Goal: Check status: Check status

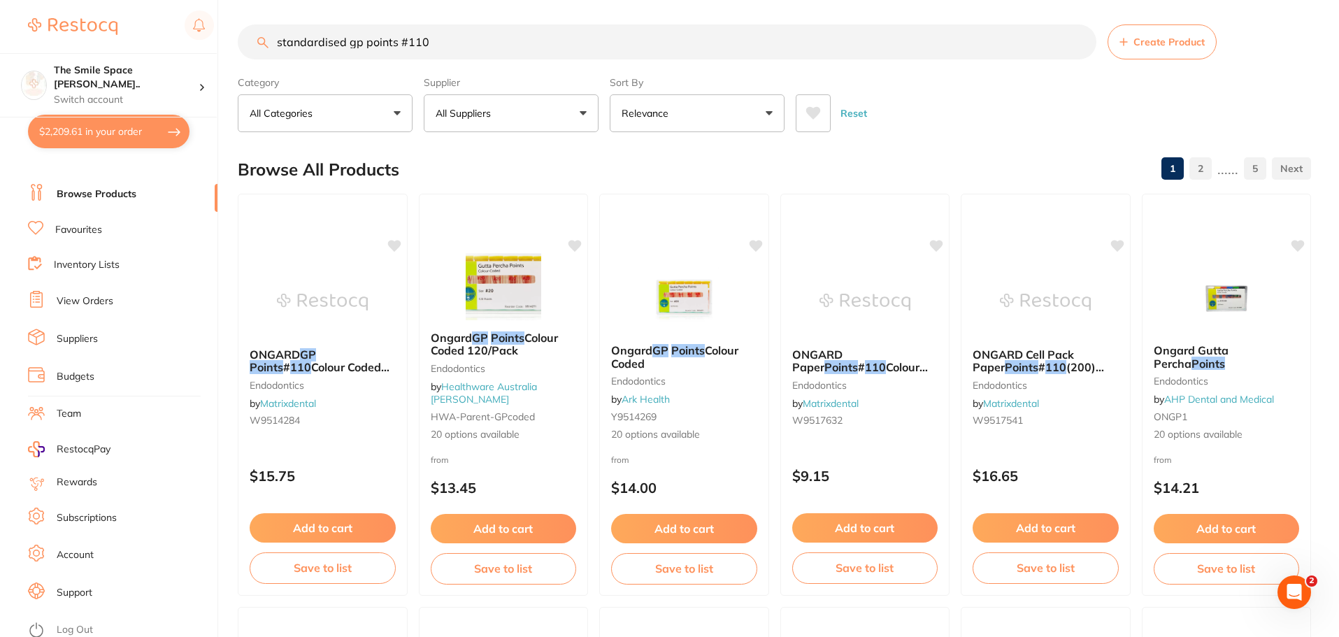
scroll to position [24, 0]
click at [83, 621] on link "Log Out" at bounding box center [75, 625] width 36 height 14
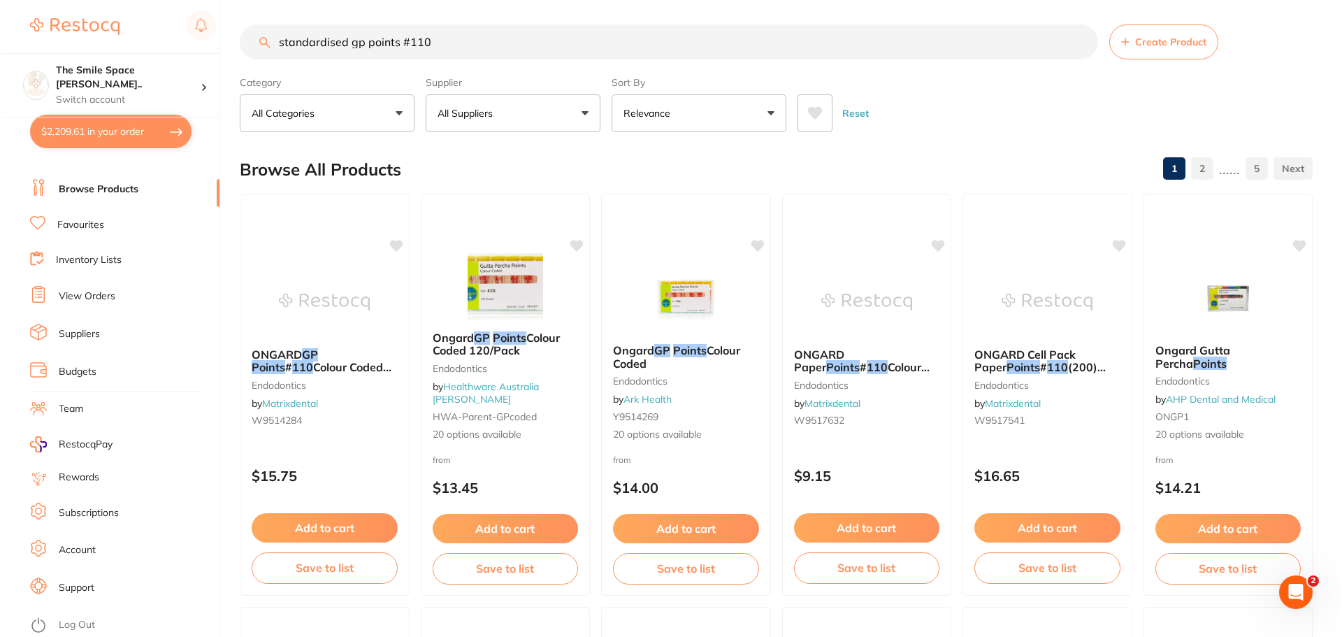
scroll to position [0, 0]
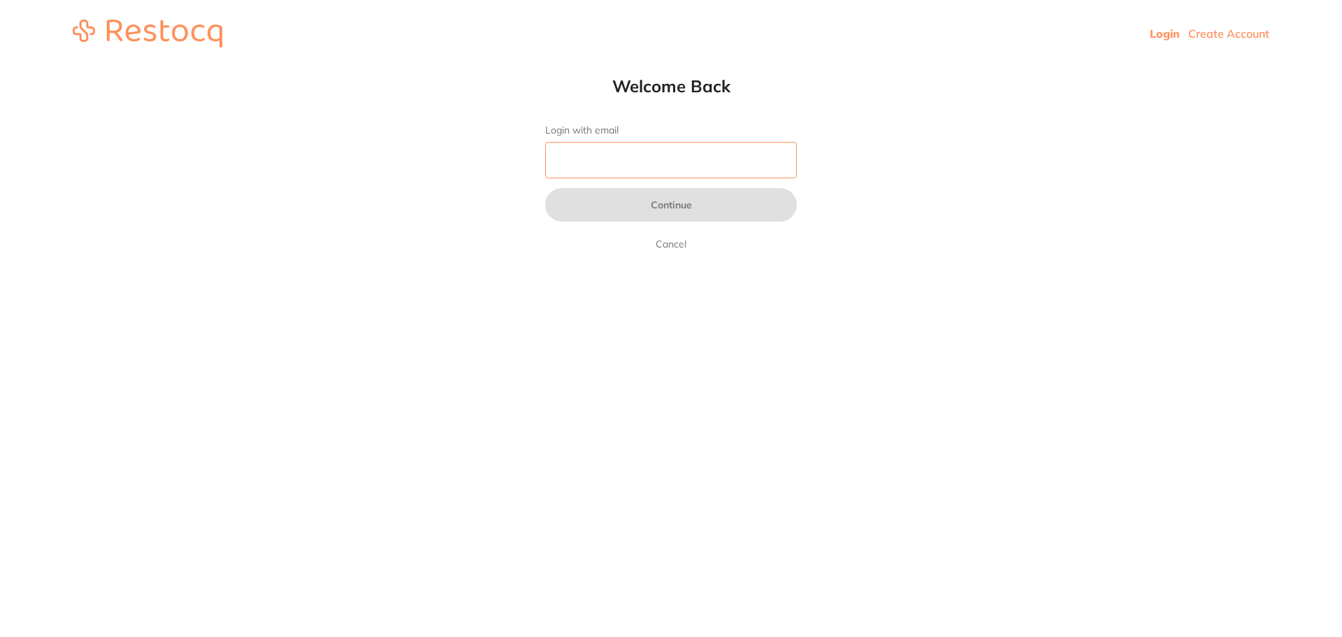
click at [692, 157] on input "Login with email" at bounding box center [671, 160] width 252 height 36
type input "[EMAIL_ADDRESS][DOMAIN_NAME]"
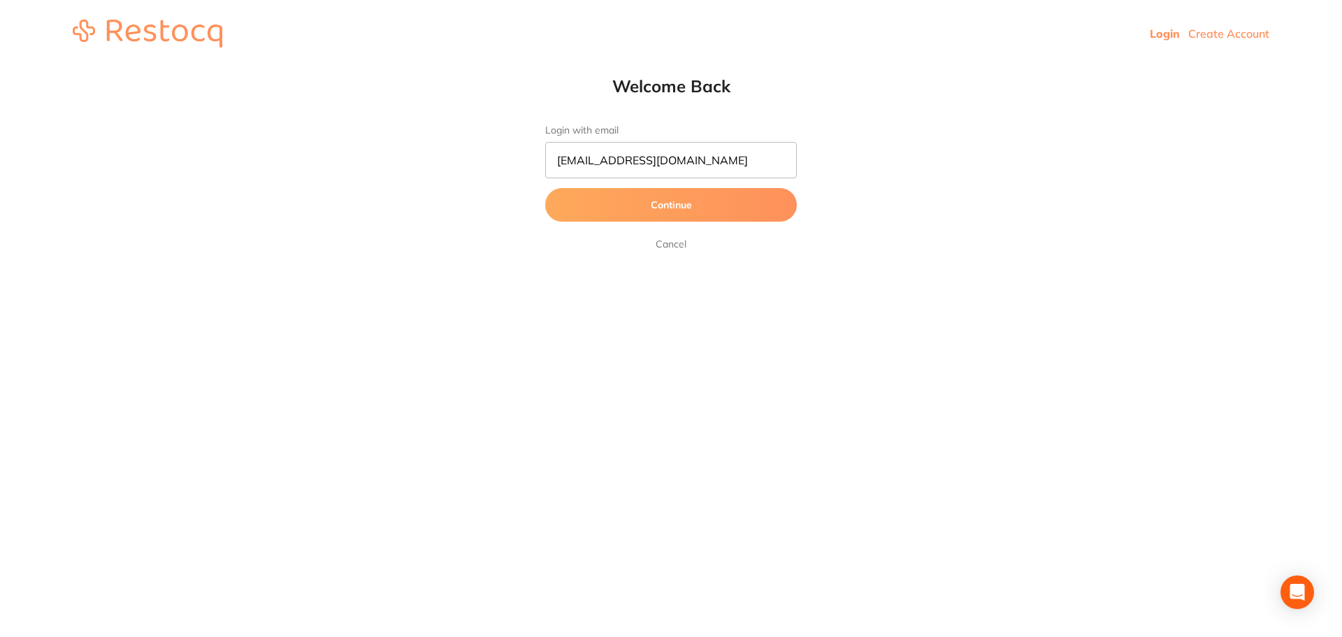
click at [649, 208] on button "Continue" at bounding box center [671, 205] width 252 height 34
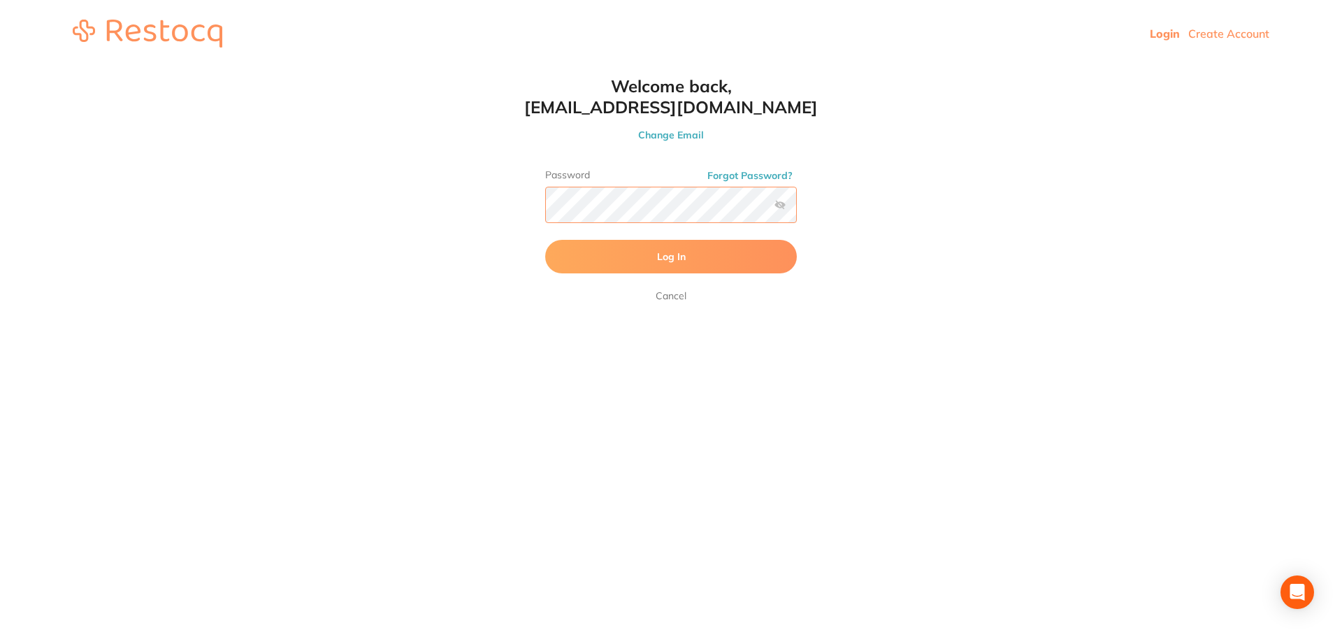
click at [545, 240] on button "Log In" at bounding box center [671, 257] width 252 height 34
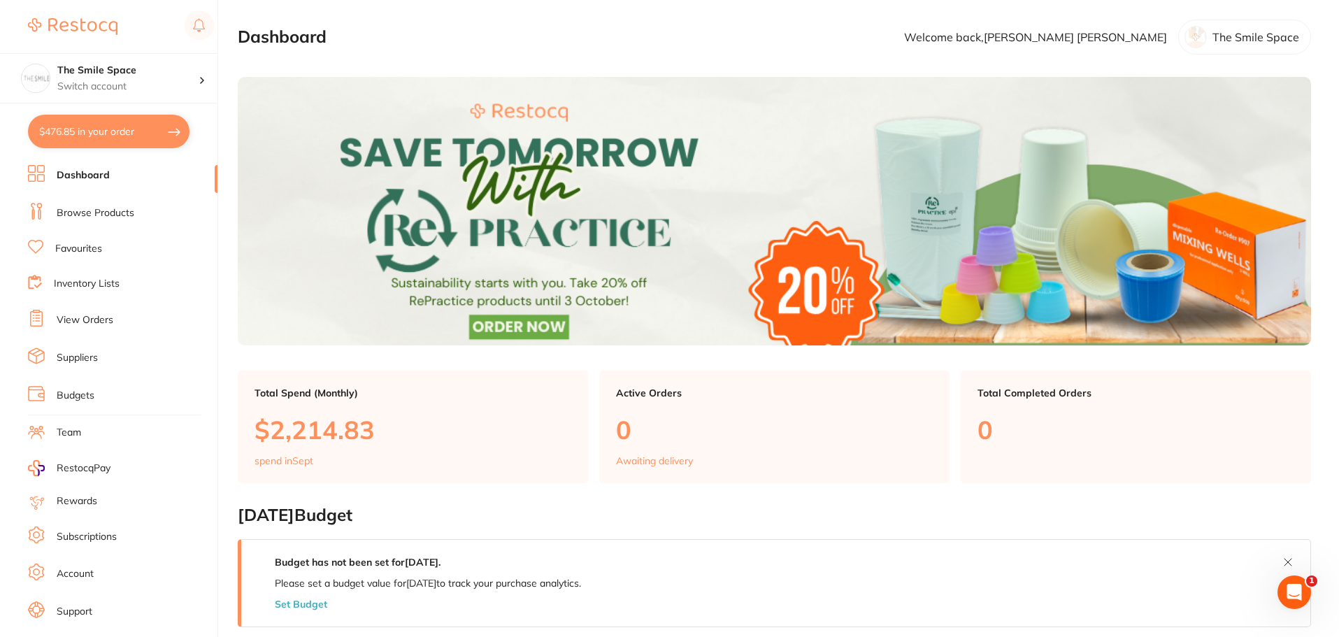
click at [69, 136] on button "$476.85 in your order" at bounding box center [109, 132] width 162 height 34
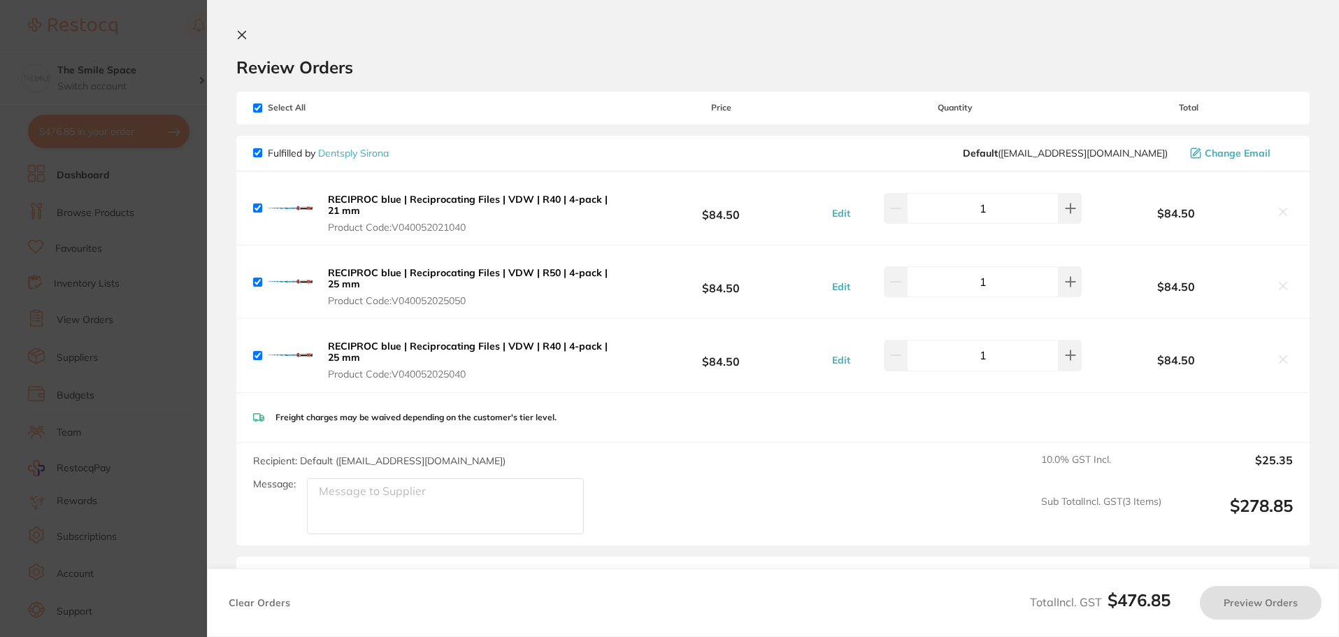
checkbox input "true"
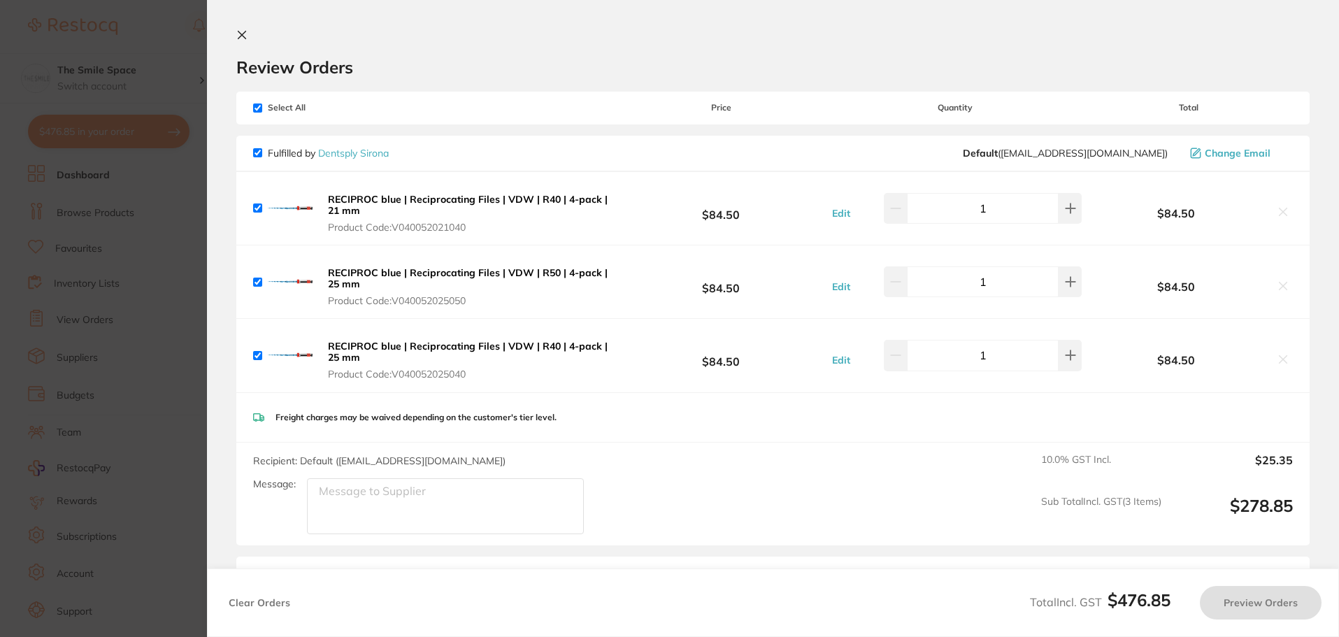
checkbox input "true"
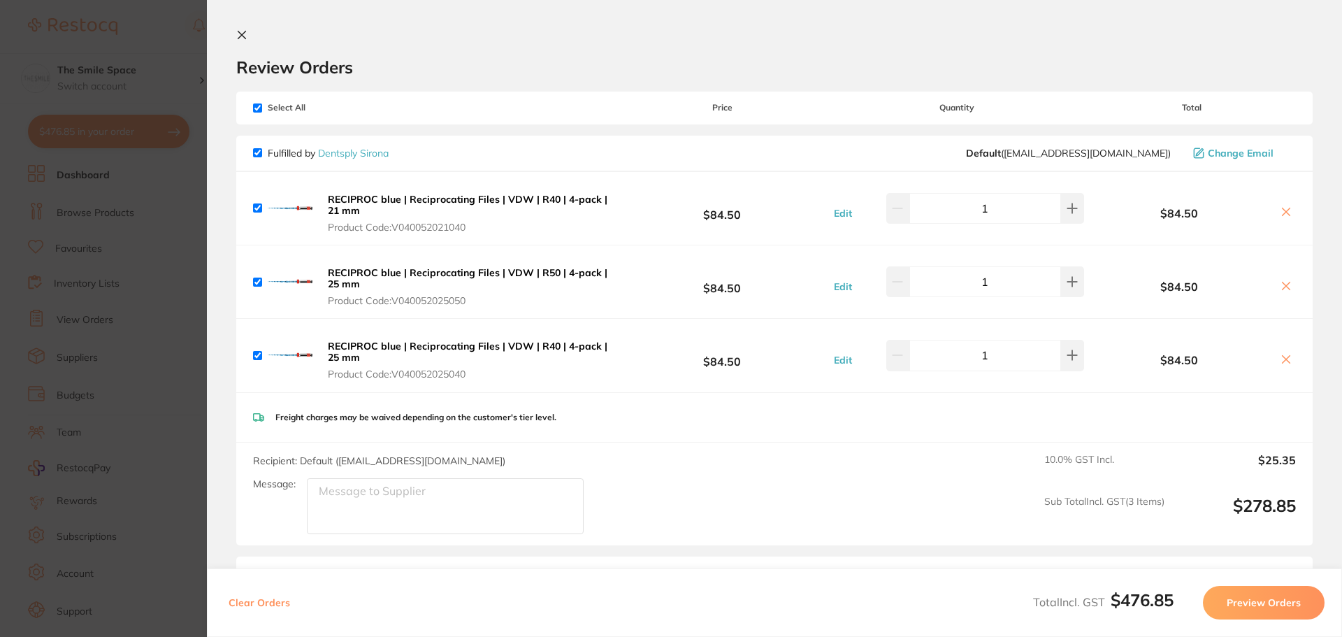
click at [1284, 216] on icon at bounding box center [1286, 211] width 11 height 11
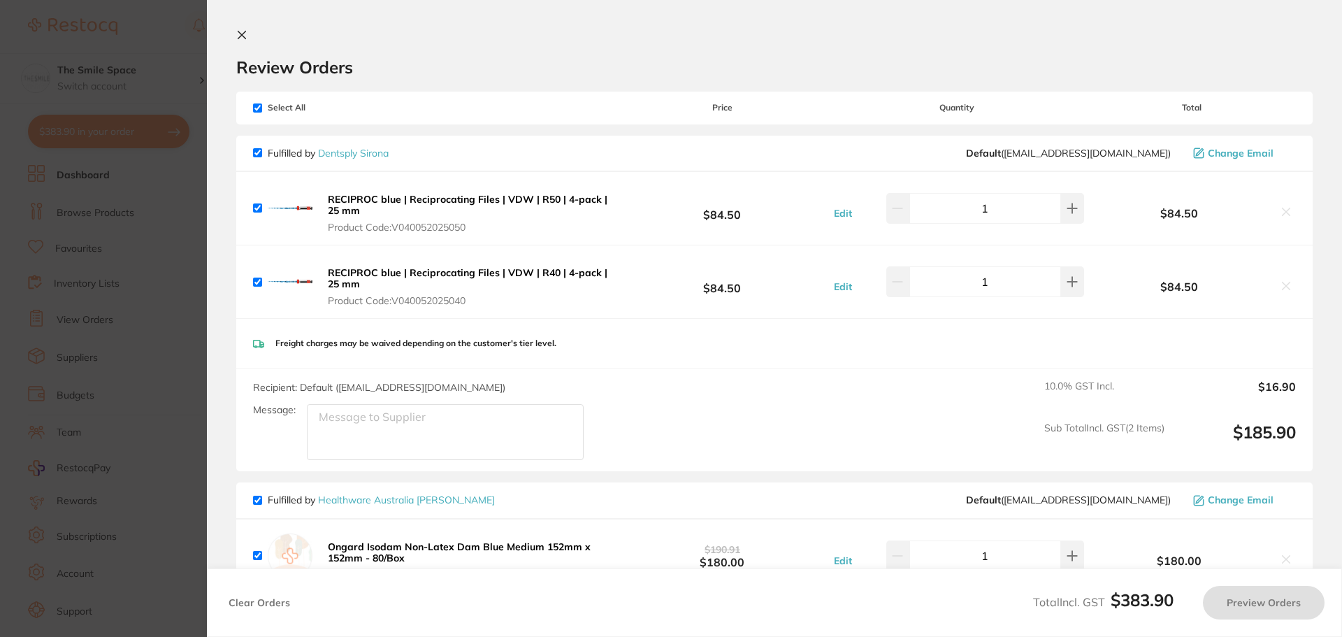
click at [1284, 216] on icon at bounding box center [1286, 211] width 11 height 11
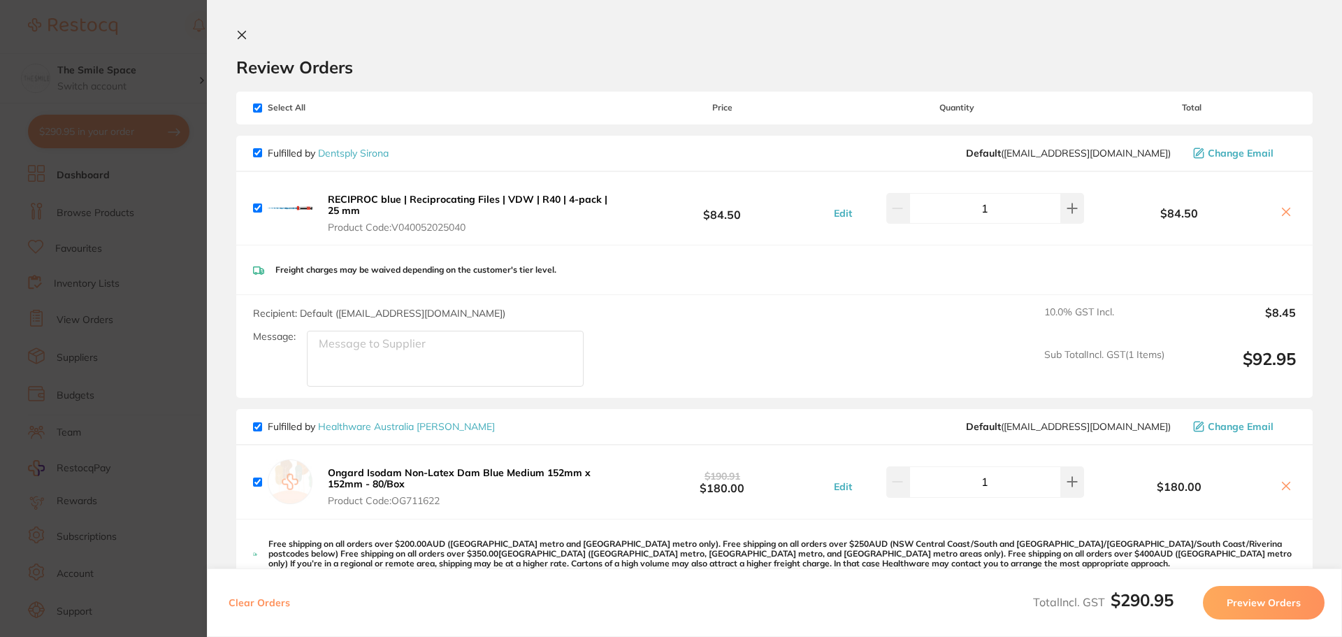
click at [1284, 216] on icon at bounding box center [1286, 211] width 11 height 11
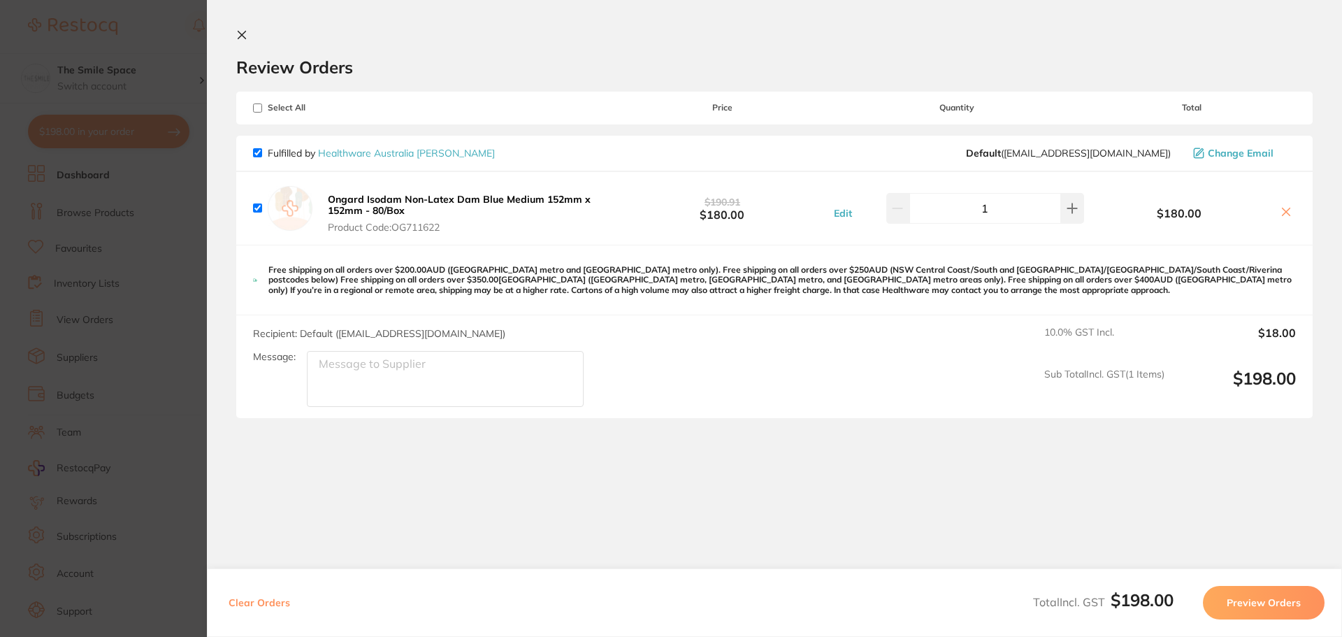
checkbox input "true"
click at [167, 292] on section "Update RRP Set your pre negotiated price for this item. Item Agreed RRP (excl. …" at bounding box center [671, 318] width 1342 height 637
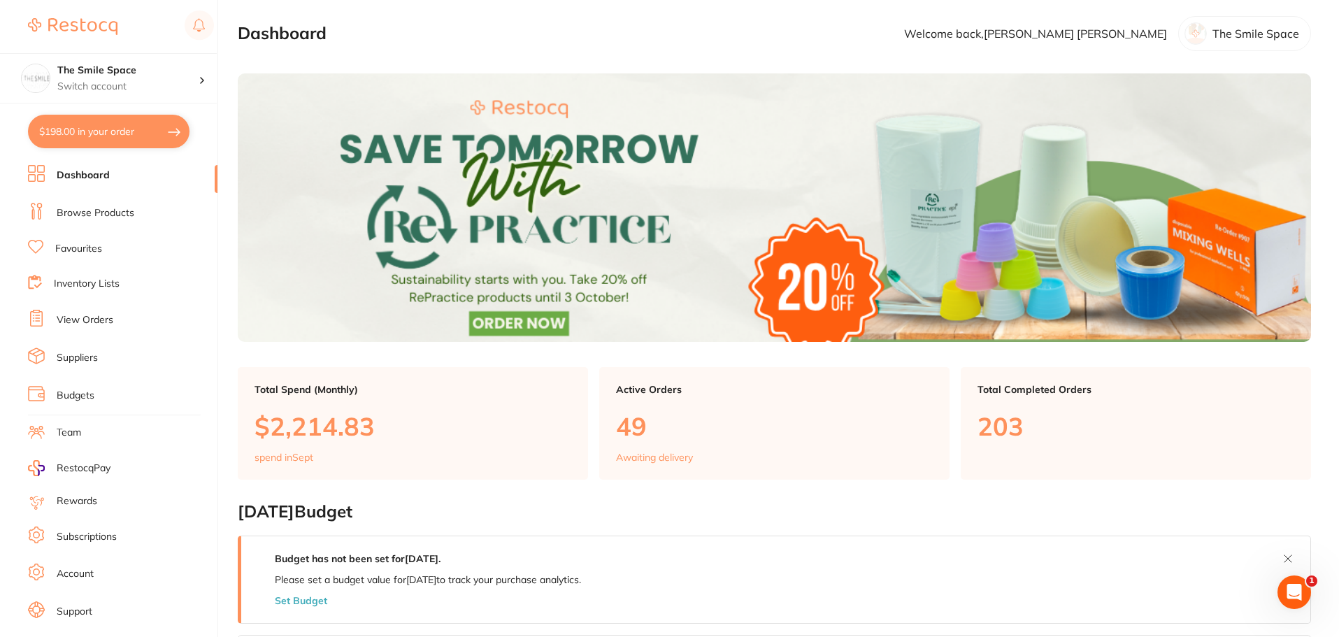
click at [69, 322] on link "View Orders" at bounding box center [85, 320] width 57 height 14
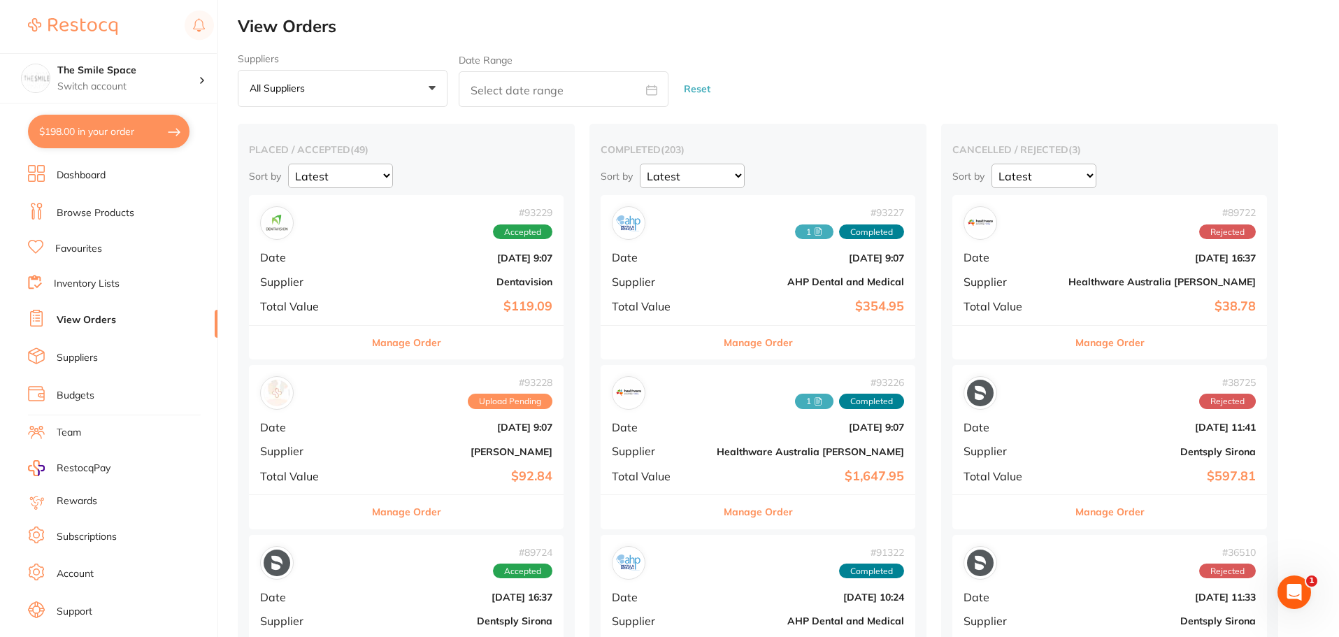
drag, startPoint x: 395, startPoint y: 338, endPoint x: 410, endPoint y: 324, distance: 20.8
click at [396, 343] on button "Manage Order" at bounding box center [406, 343] width 69 height 34
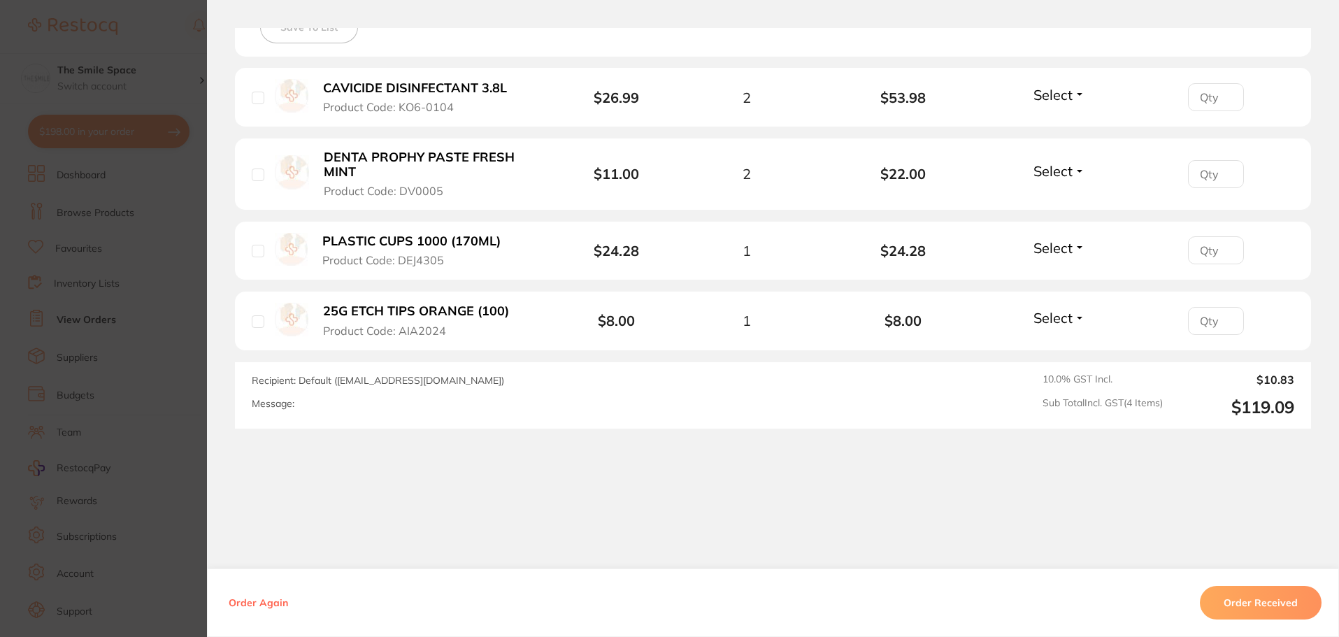
scroll to position [350, 0]
click at [172, 226] on section "Order ID: Restocq- 93229 Order Information Accepted Order Order Date [DATE] 9:0…" at bounding box center [669, 318] width 1339 height 637
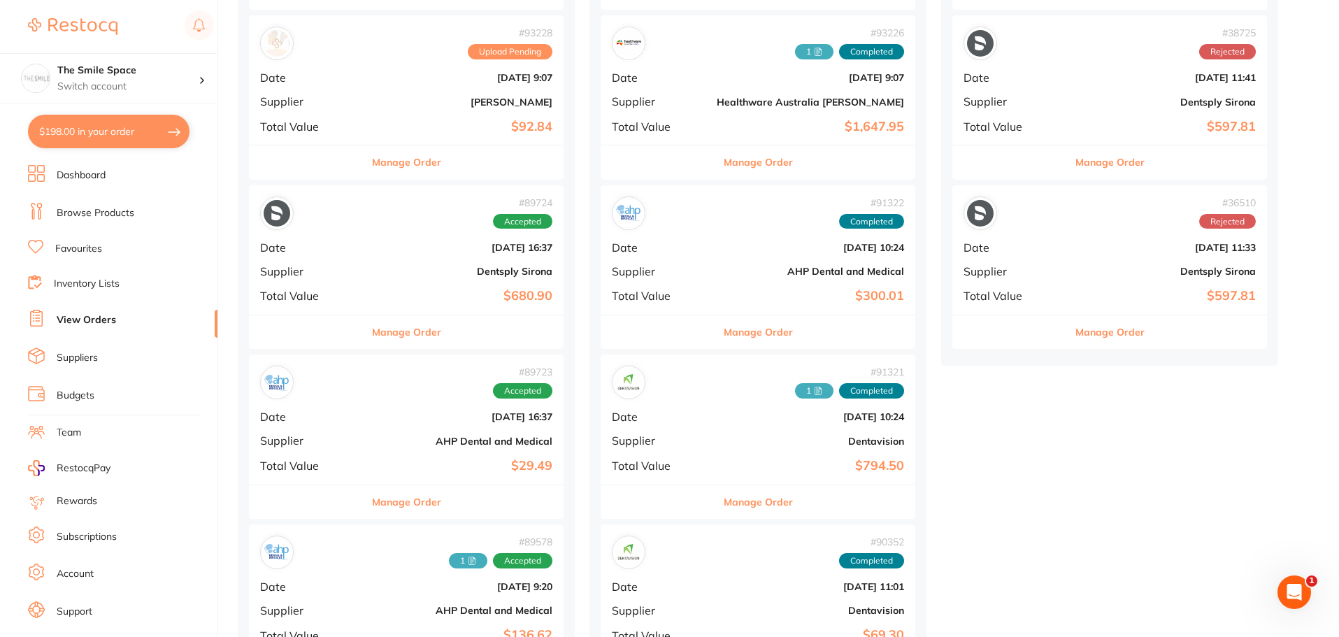
click at [724, 505] on button "Manage Order" at bounding box center [758, 502] width 69 height 34
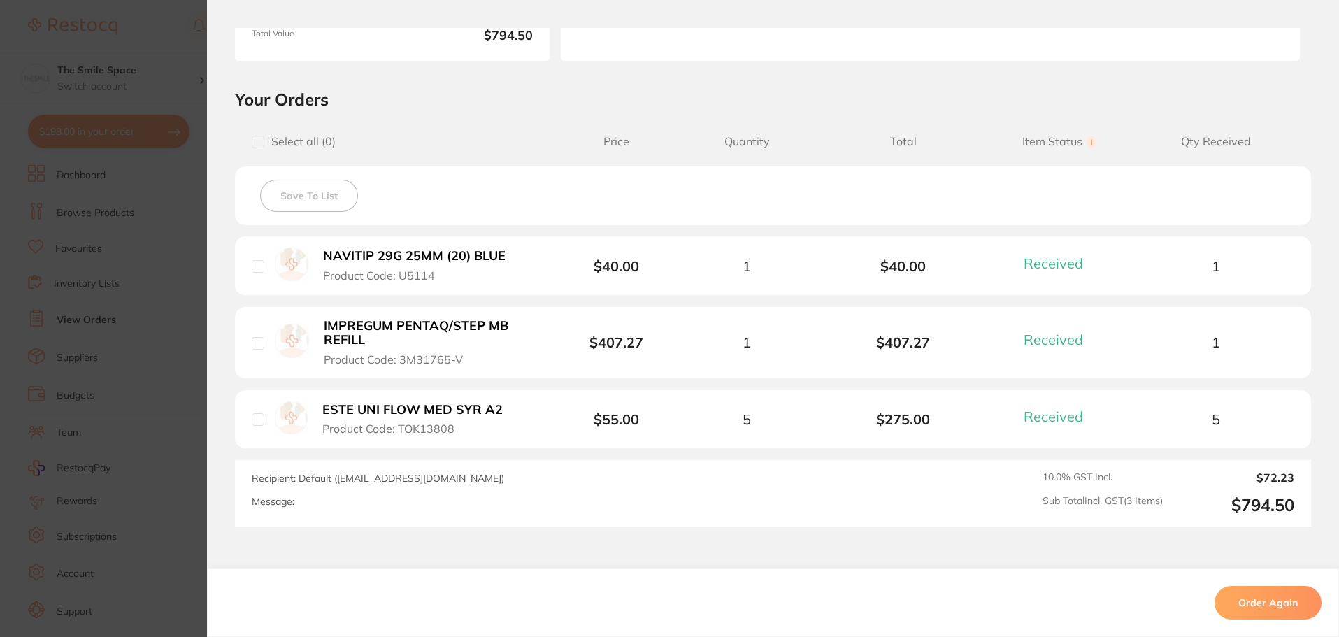
scroll to position [280, 0]
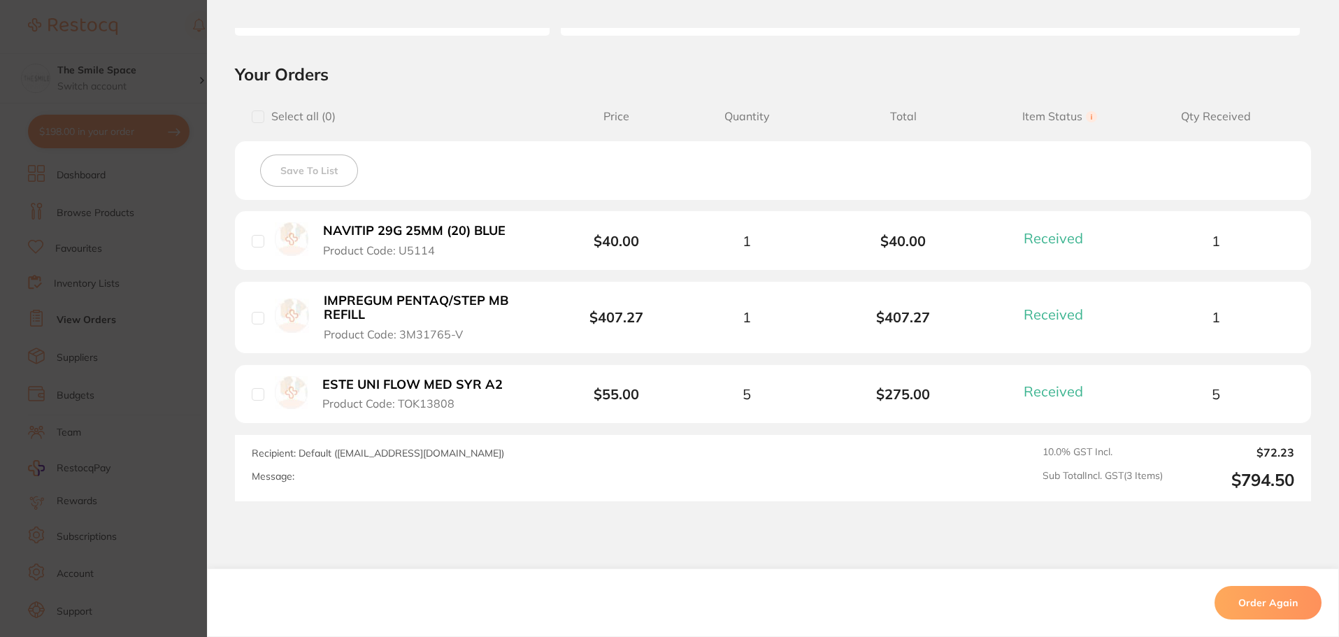
click at [115, 331] on section "Order ID: Restocq- 91321 Order Information 3 Received Completed Order Order Dat…" at bounding box center [669, 318] width 1339 height 637
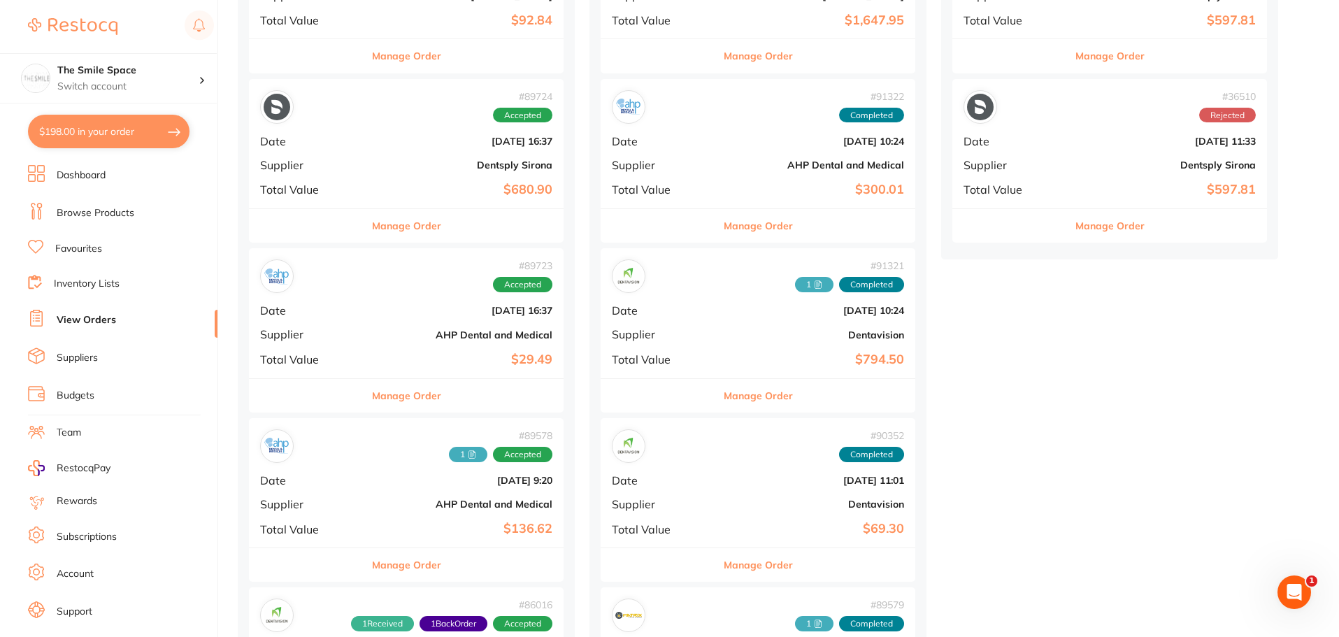
scroll to position [629, 0]
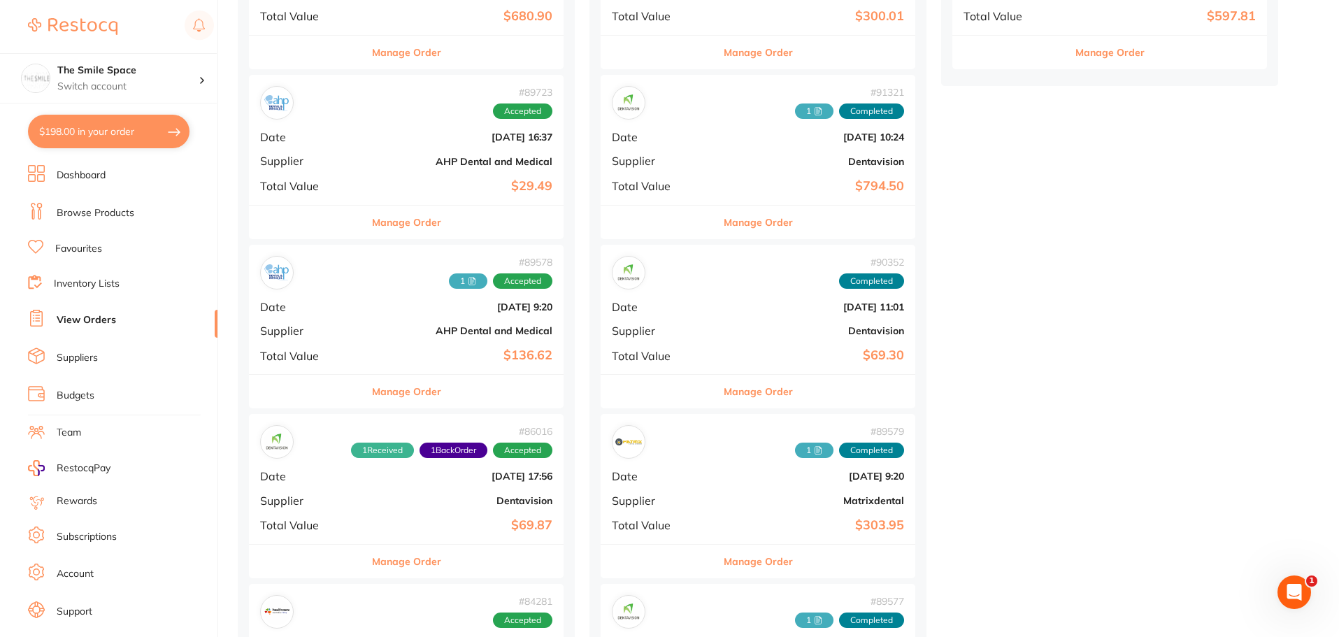
click at [749, 396] on button "Manage Order" at bounding box center [758, 392] width 69 height 34
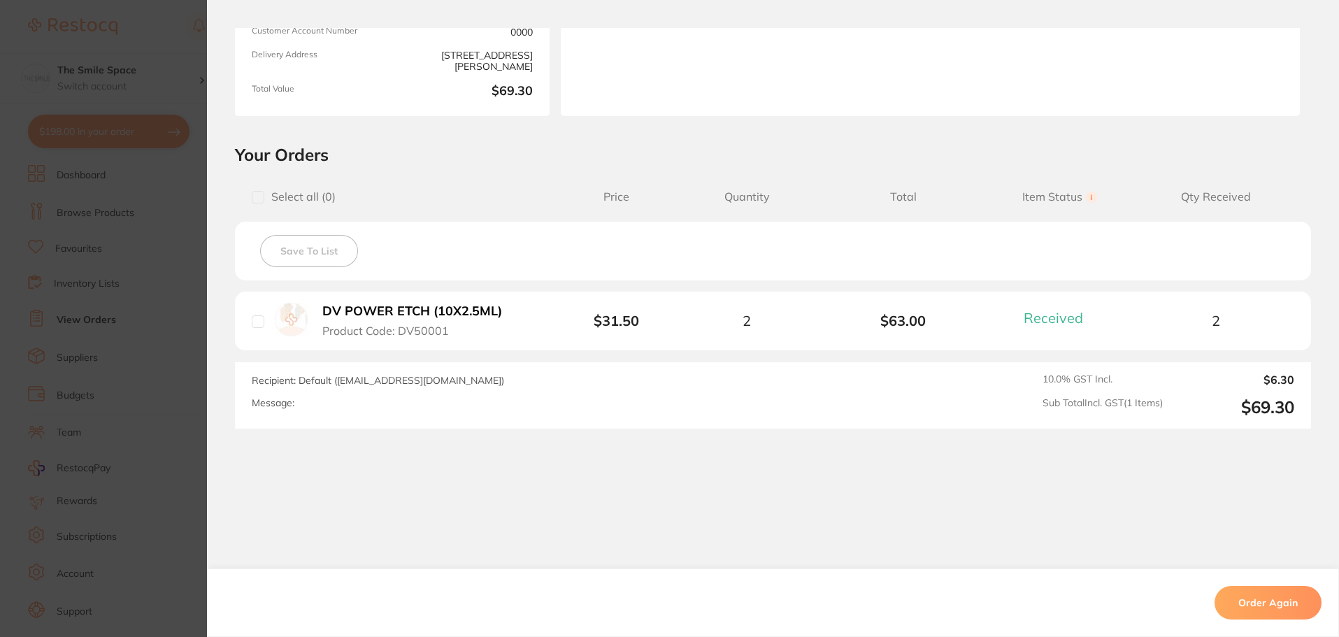
click at [182, 343] on section "Order ID: Restocq- 90352 Order Information 1 Received Completed Order Order Dat…" at bounding box center [669, 318] width 1339 height 637
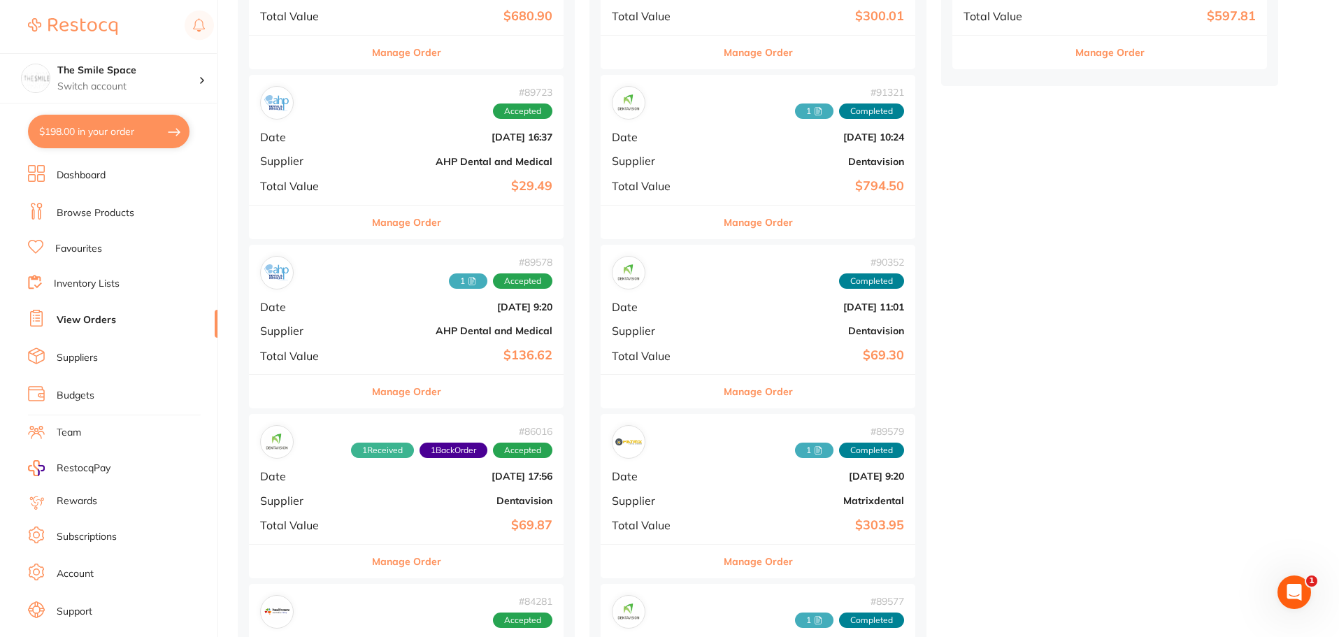
click at [516, 569] on div "Manage Order" at bounding box center [406, 561] width 315 height 34
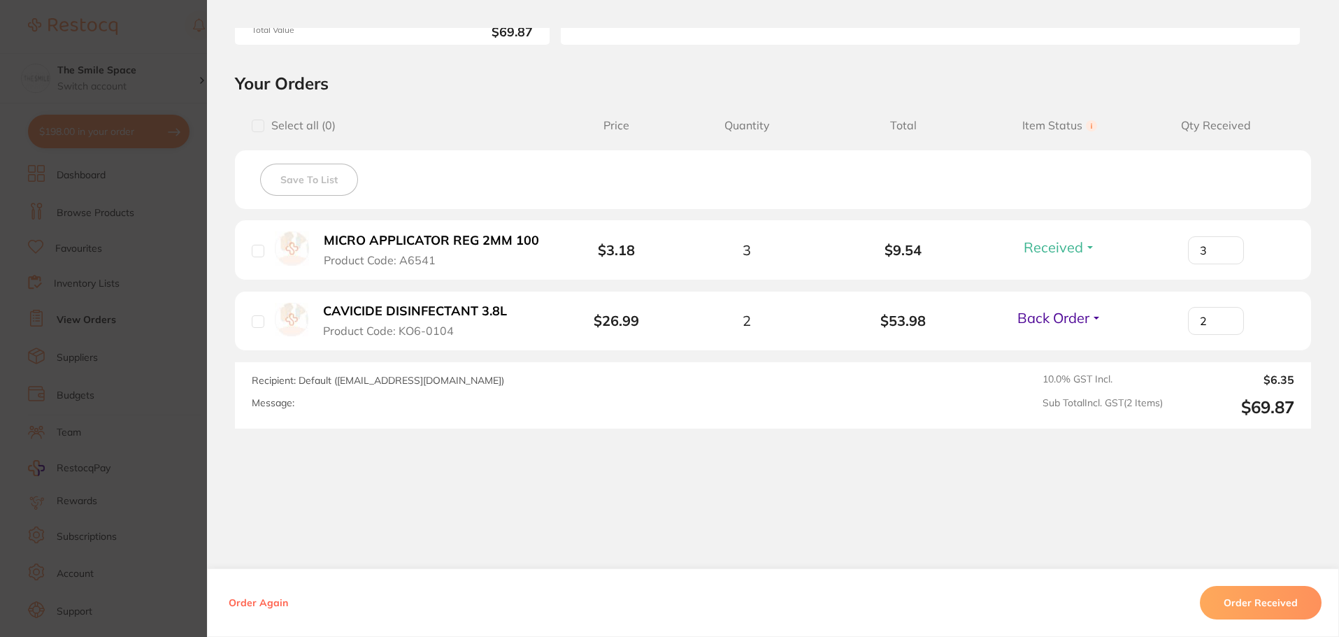
click at [192, 243] on section "Order ID: Restocq- 86016 Order Information 1 Received 1 Back Order Accepted Ord…" at bounding box center [669, 318] width 1339 height 637
